Goal: Check status: Check status

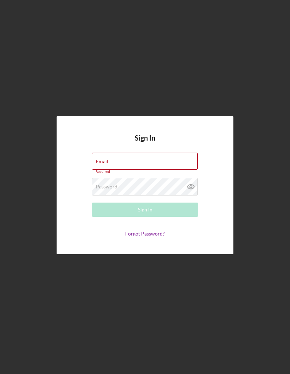
type input "[PERSON_NAME][EMAIL_ADDRESS][DOMAIN_NAME]"
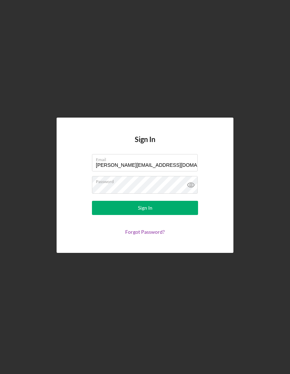
click at [170, 215] on button "Sign In" at bounding box center [145, 208] width 106 height 14
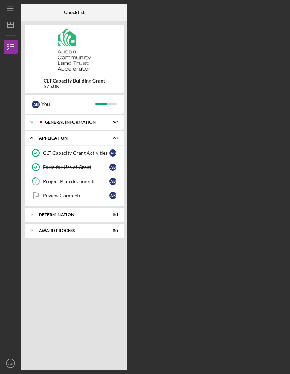
click at [41, 184] on icon "7" at bounding box center [36, 181] width 18 height 18
